Goal: Task Accomplishment & Management: Complete application form

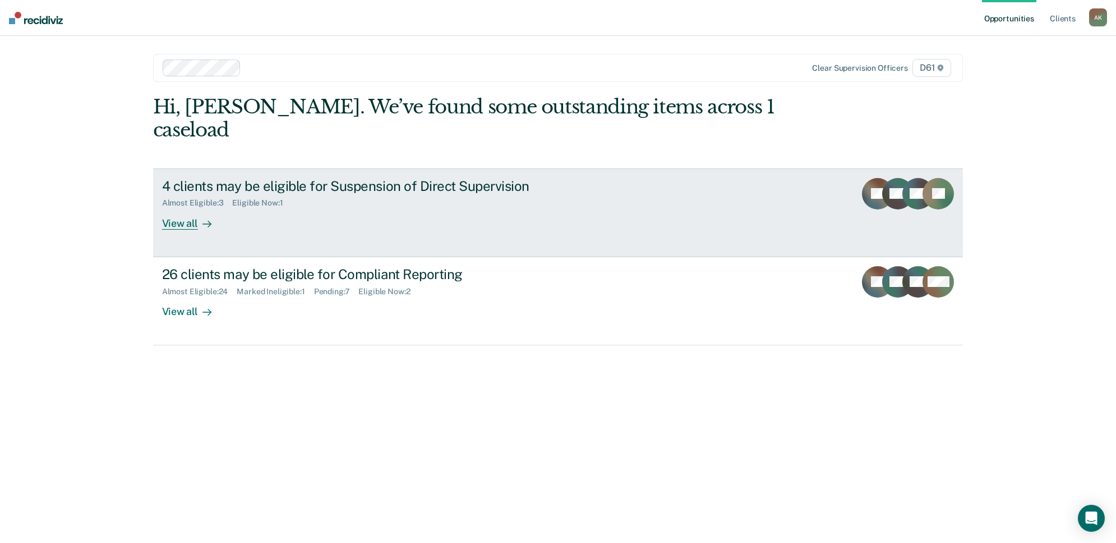
click at [424, 188] on div "4 clients may be eligible for Suspension of Direct Supervision Almost Eligible …" at bounding box center [372, 204] width 421 height 52
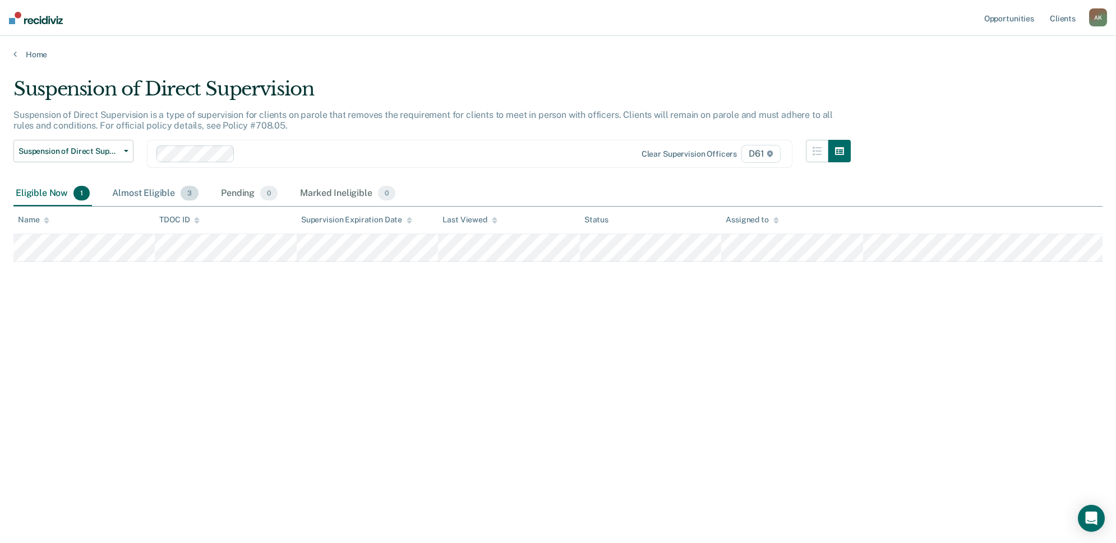
click at [132, 188] on div "Almost Eligible 3" at bounding box center [155, 193] width 91 height 25
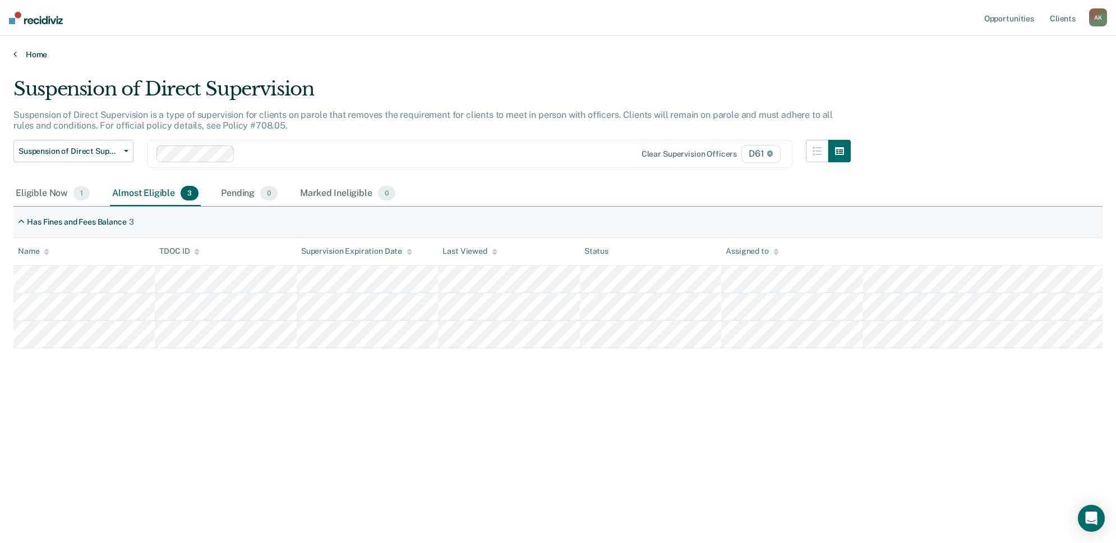
click at [23, 49] on link "Home" at bounding box center [558, 54] width 1090 height 10
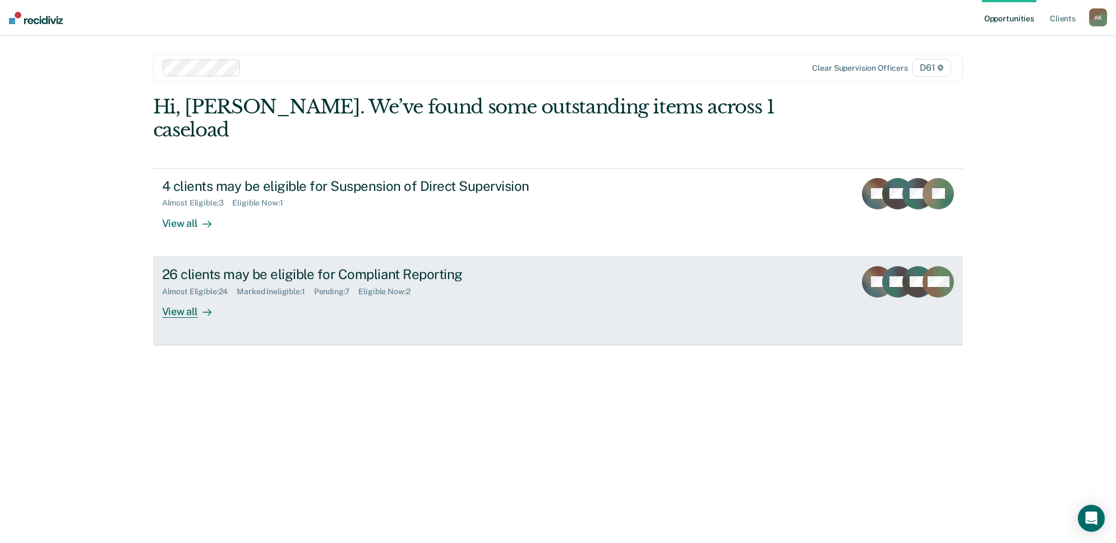
click at [268, 290] on div "26 clients may be eligible for Compliant Reporting Almost Eligible : 24 Marked …" at bounding box center [372, 292] width 421 height 52
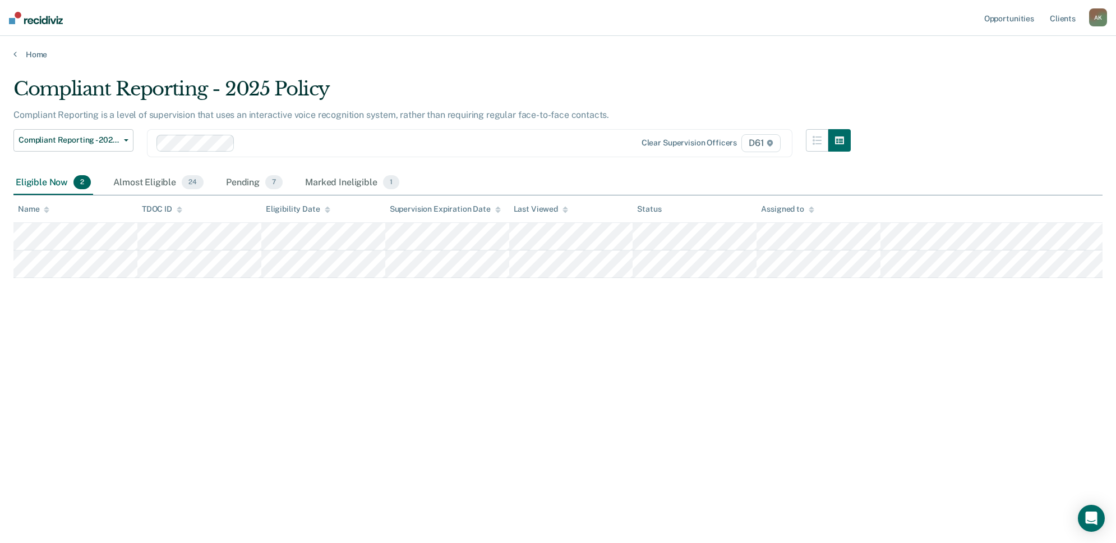
click at [146, 169] on div "Compliant Reporting - 2025 Policy Supervision Level Downgrade Suspension of Dir…" at bounding box center [432, 150] width 838 height 42
click at [150, 176] on div "Almost Eligible 24" at bounding box center [158, 183] width 95 height 25
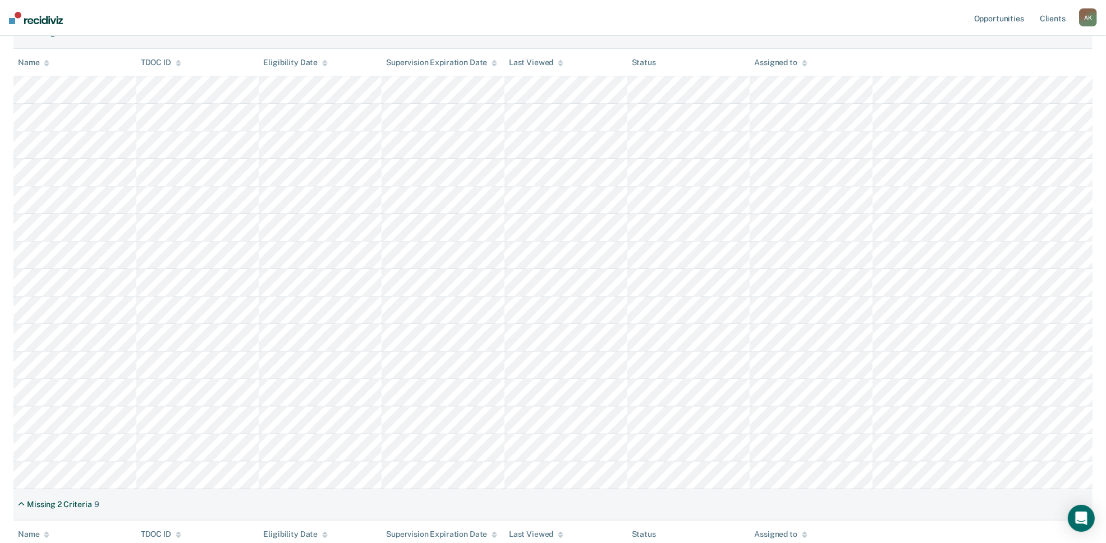
scroll to position [210, 0]
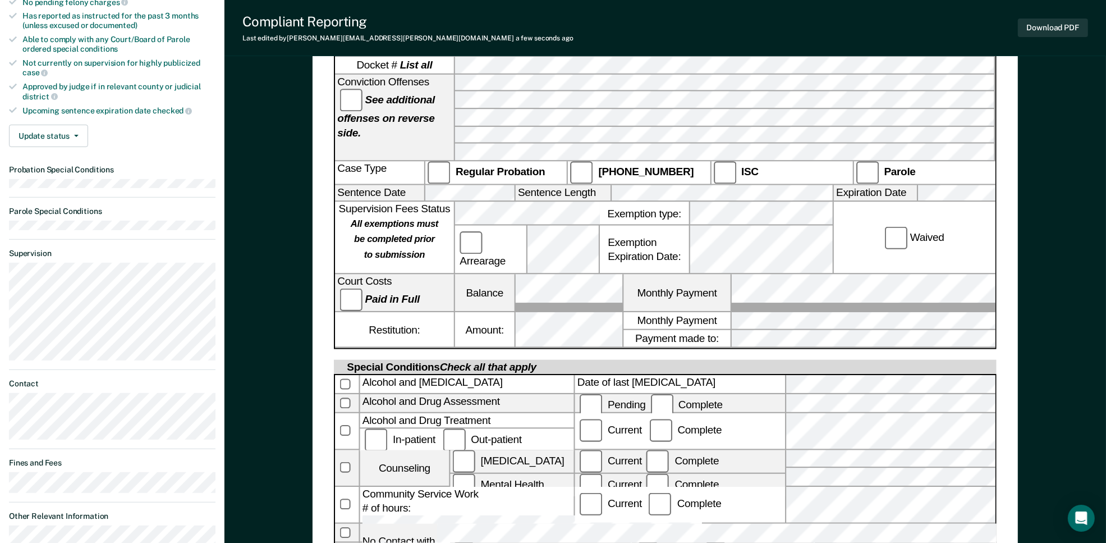
scroll to position [346, 0]
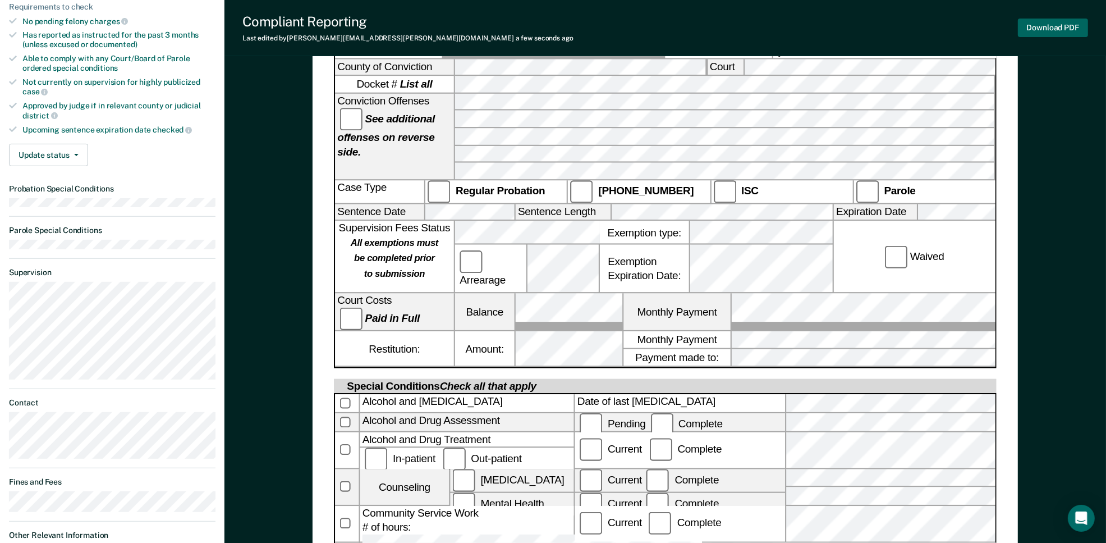
click at [1044, 24] on button "Download PDF" at bounding box center [1053, 28] width 70 height 19
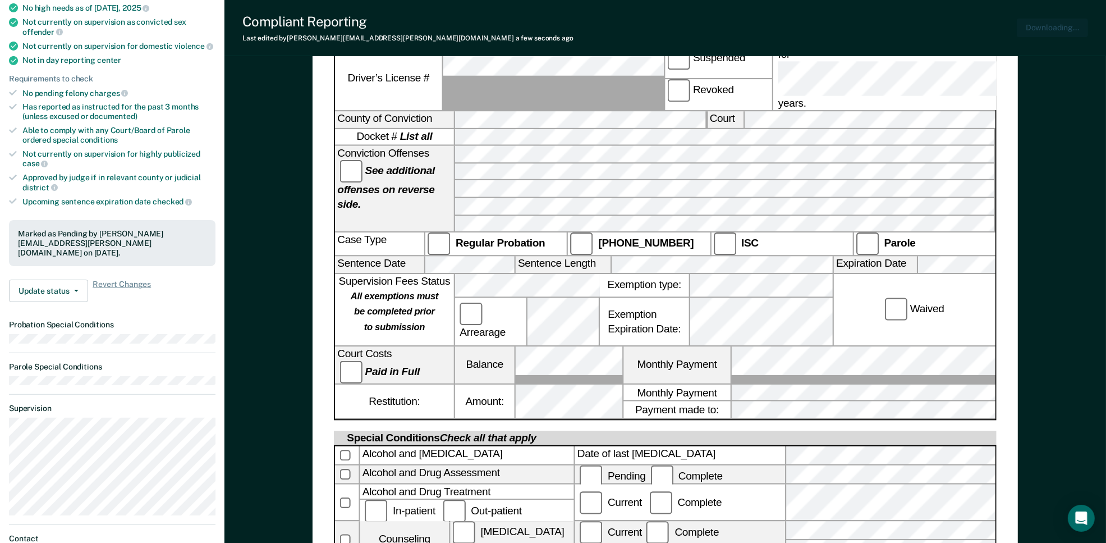
scroll to position [206, 0]
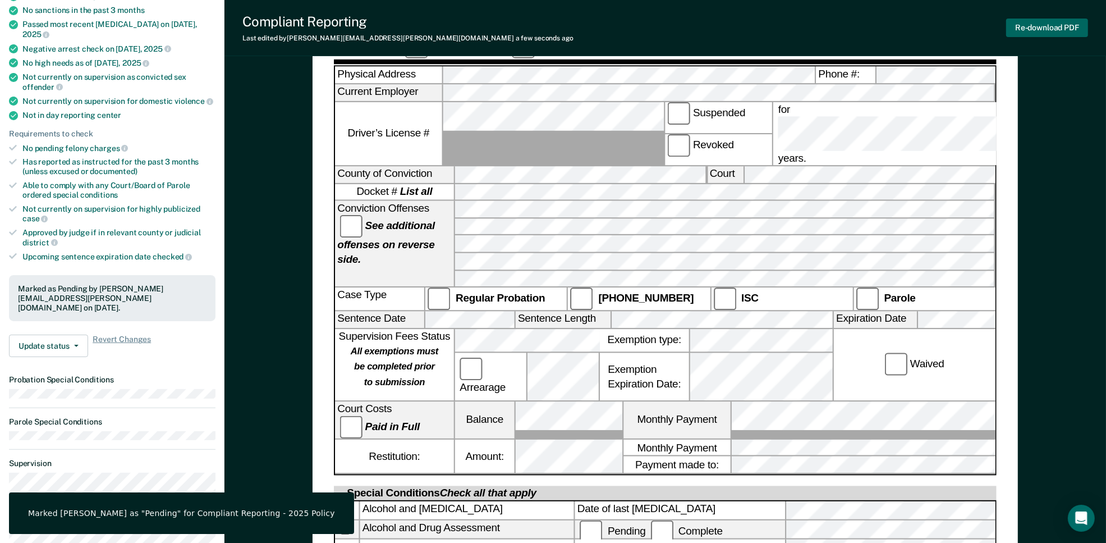
click at [1036, 26] on button "Re-download PDF" at bounding box center [1047, 28] width 82 height 19
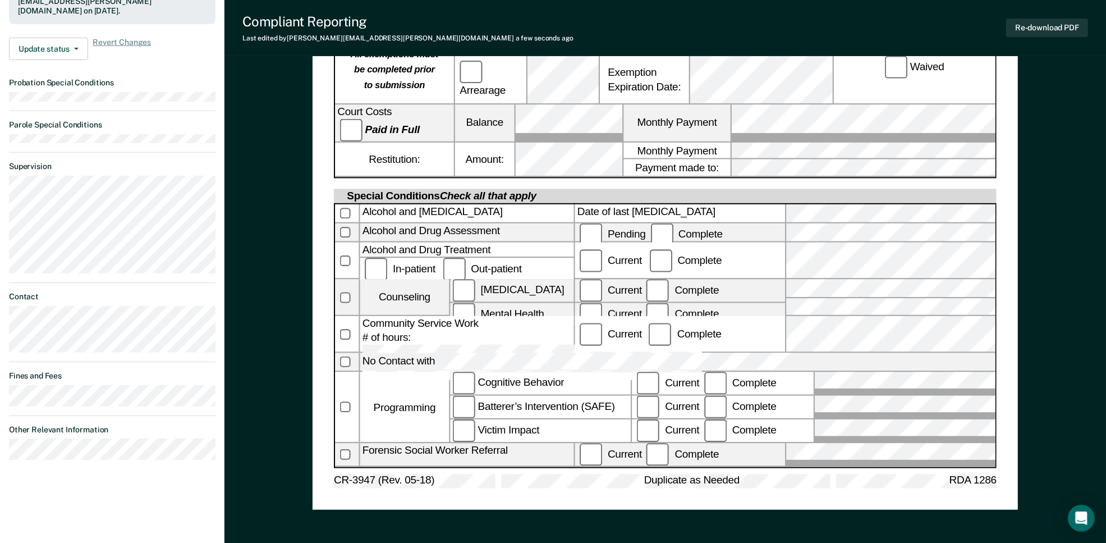
scroll to position [486, 0]
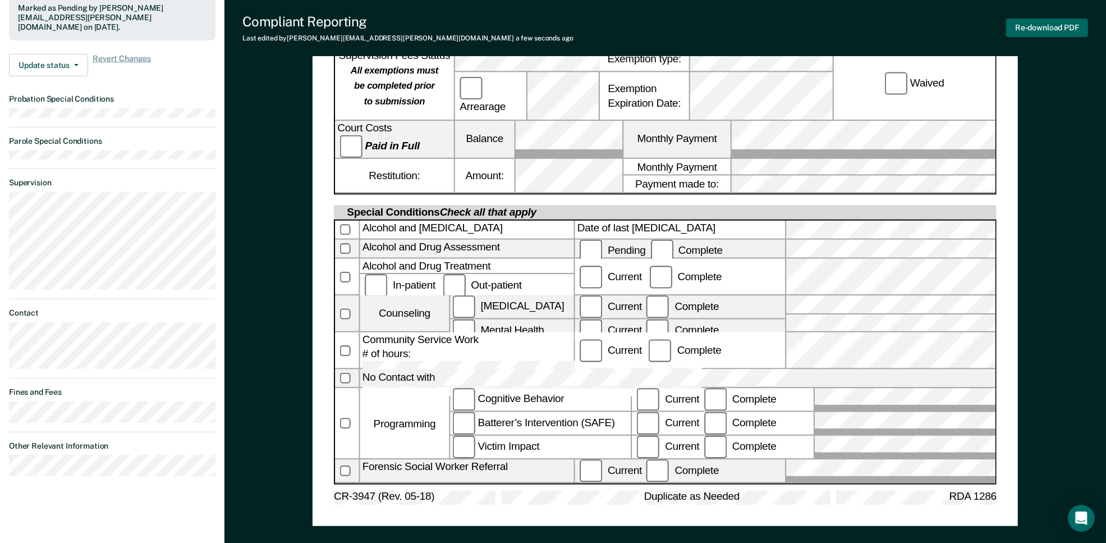
click at [1033, 26] on button "Re-download PDF" at bounding box center [1047, 28] width 82 height 19
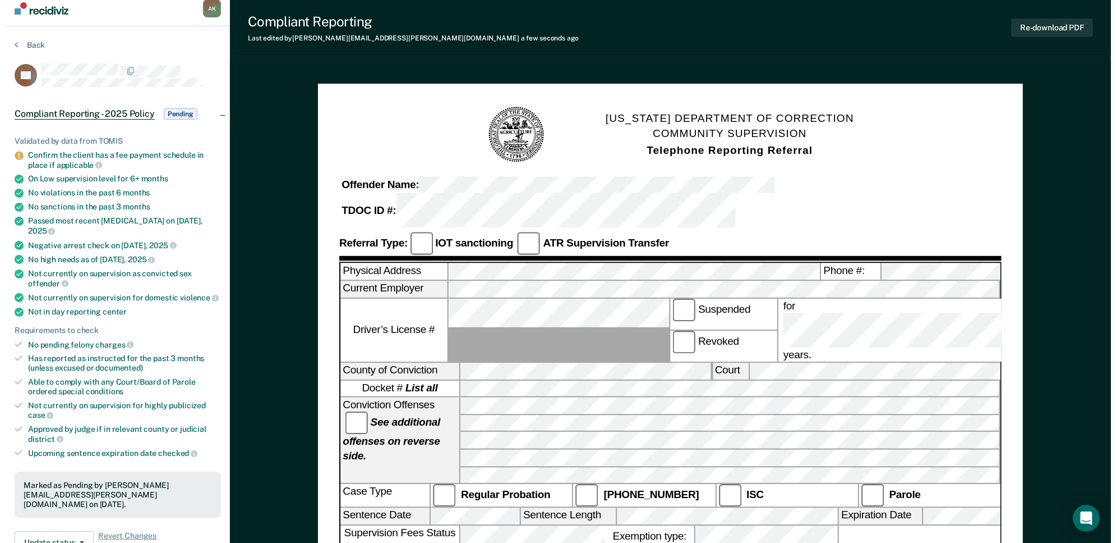
scroll to position [0, 0]
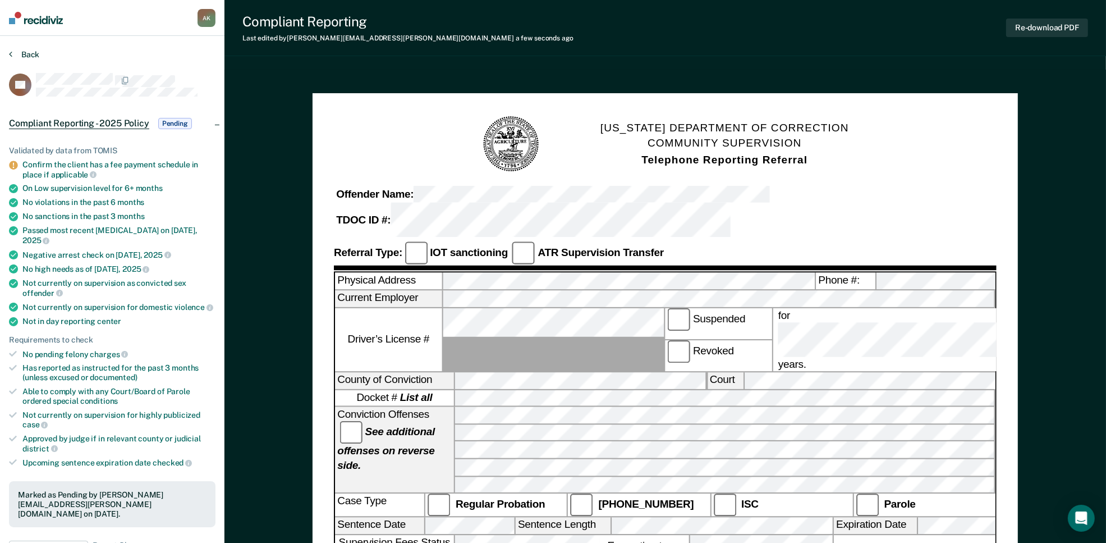
click at [31, 51] on button "Back" at bounding box center [24, 54] width 30 height 10
